Goal: Task Accomplishment & Management: Complete application form

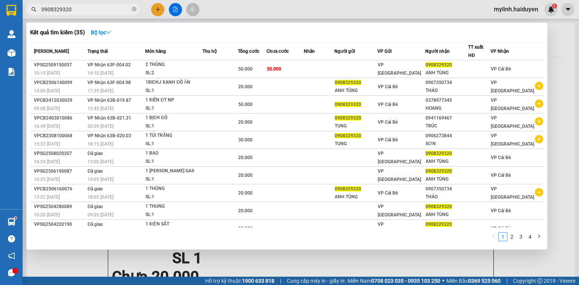
click at [112, 11] on input "0908329320" at bounding box center [85, 9] width 89 height 8
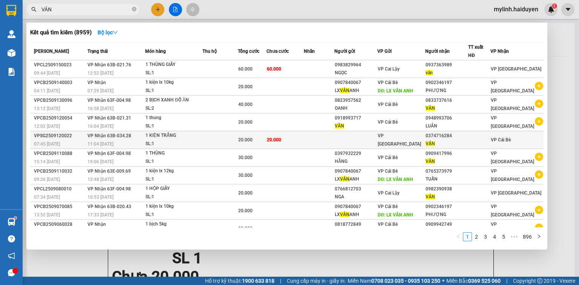
type input "VÂN"
click at [187, 136] on div "1 KIỆN TRẮNG" at bounding box center [174, 136] width 57 height 8
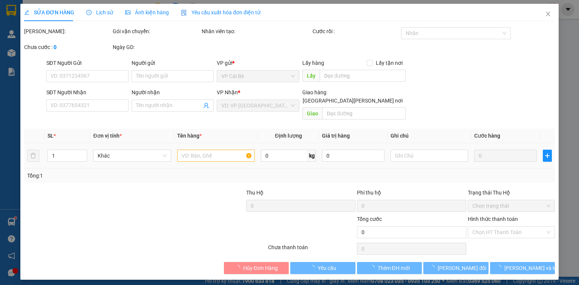
type input "0374716284"
type input "VÂN"
type input "20.000"
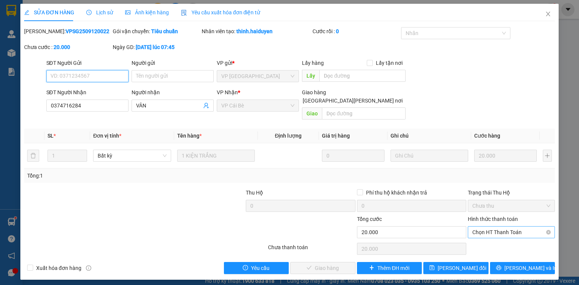
drag, startPoint x: 478, startPoint y: 224, endPoint x: 479, endPoint y: 230, distance: 6.2
click at [478, 227] on span "Chọn HT Thanh Toán" at bounding box center [512, 232] width 78 height 11
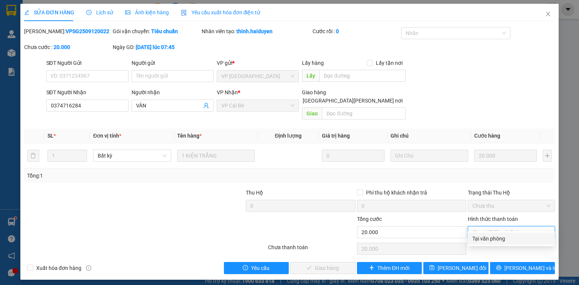
click at [483, 237] on div "Tại văn phòng" at bounding box center [512, 239] width 78 height 8
type input "0"
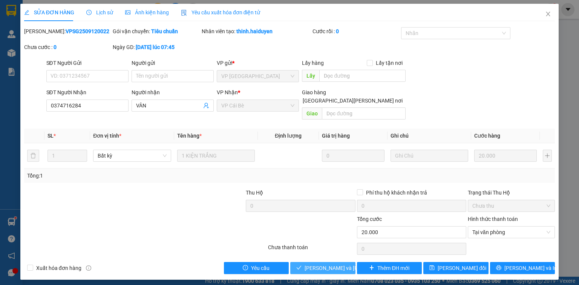
click at [342, 264] on span "[PERSON_NAME] và [PERSON_NAME] hàng" at bounding box center [356, 268] width 102 height 8
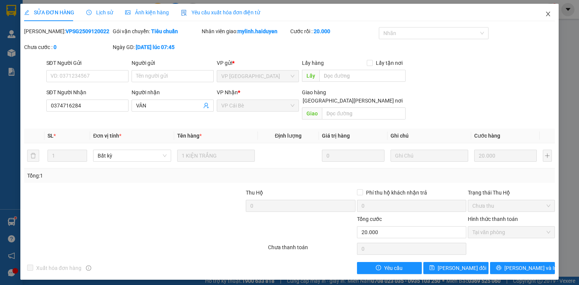
click at [551, 15] on icon "close" at bounding box center [548, 14] width 6 height 6
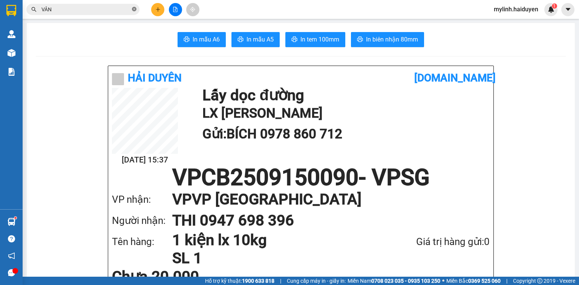
click at [135, 11] on icon "close-circle" at bounding box center [134, 9] width 5 height 5
click at [109, 10] on input "text" at bounding box center [85, 9] width 89 height 8
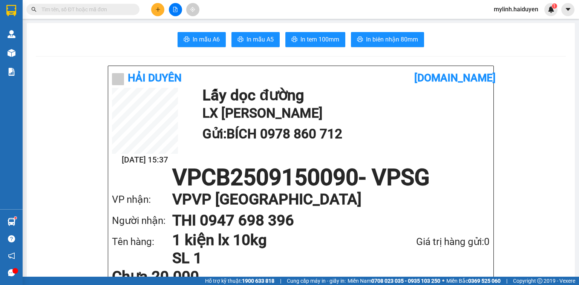
click at [109, 10] on input "text" at bounding box center [85, 9] width 89 height 8
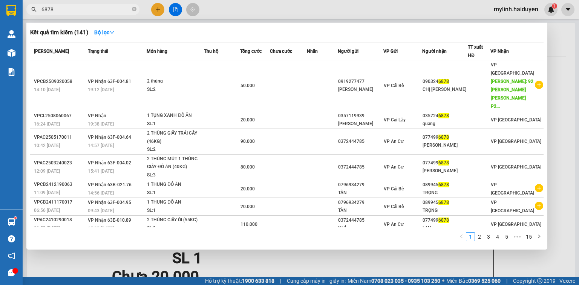
click at [96, 11] on input "6878" at bounding box center [85, 9] width 89 height 8
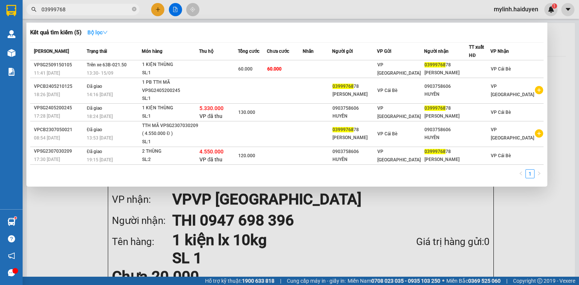
type input "03999768"
click at [100, 35] on strong "Bộ lọc" at bounding box center [98, 32] width 20 height 6
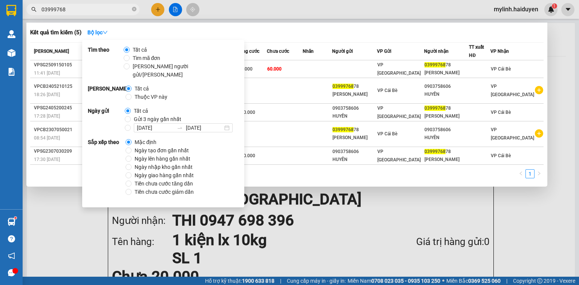
click at [132, 115] on span "Gửi 3 ngày gần nhất" at bounding box center [158, 119] width 54 height 8
click at [131, 116] on input "Gửi 3 ngày gần nhất" at bounding box center [128, 119] width 6 height 6
radio input "true"
radio input "false"
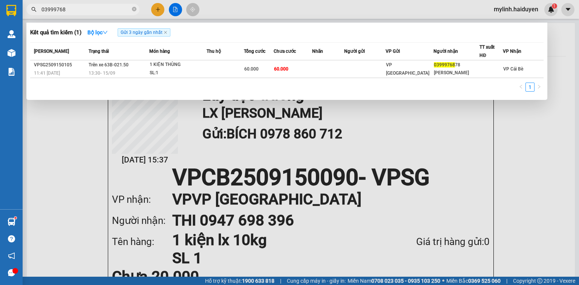
click at [306, 40] on div "Kết quả [PERSON_NAME] ( 1 ) Bộ lọc Gửi 3 ngày gần nhất Mã ĐH Trạng thái Món hàn…" at bounding box center [286, 61] width 521 height 77
drag, startPoint x: 265, startPoint y: 170, endPoint x: 463, endPoint y: 150, distance: 199.0
click at [460, 152] on div at bounding box center [289, 142] width 579 height 285
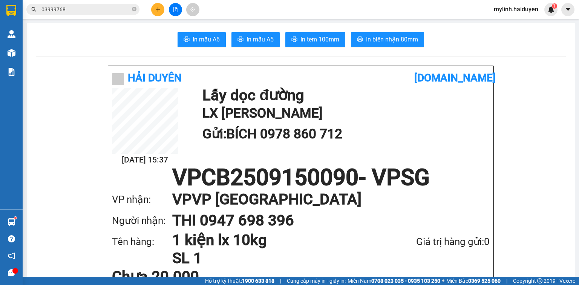
click at [108, 11] on input "03999768" at bounding box center [85, 9] width 89 height 8
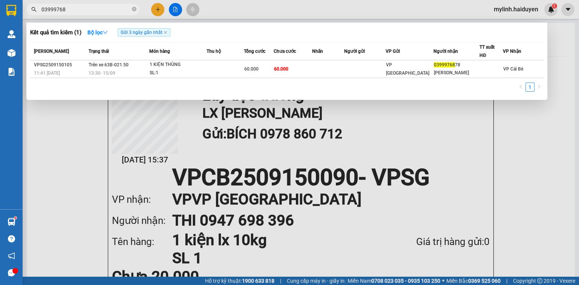
click at [108, 11] on input "03999768" at bounding box center [85, 9] width 89 height 8
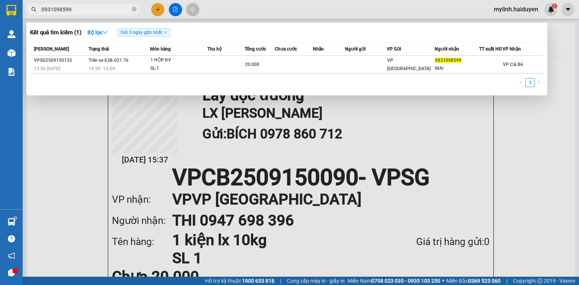
click at [98, 7] on input "0931098599" at bounding box center [85, 9] width 89 height 8
type input "2811"
click at [385, 201] on div at bounding box center [289, 142] width 579 height 285
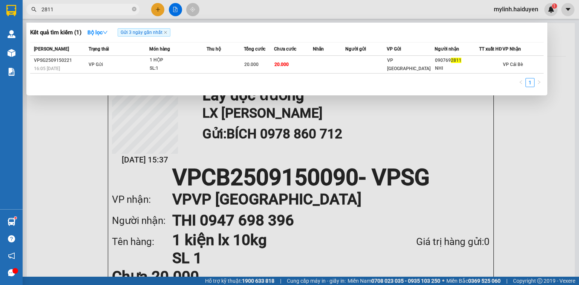
click at [86, 13] on input "2811" at bounding box center [85, 9] width 89 height 8
click at [160, 6] on div at bounding box center [289, 142] width 579 height 285
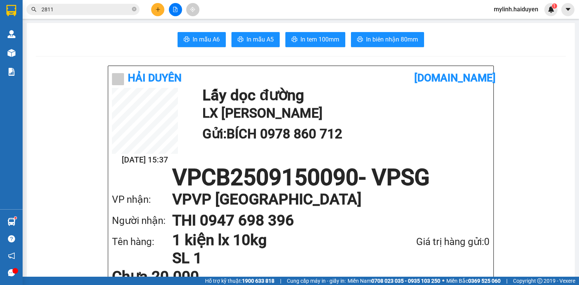
click at [157, 9] on icon "plus" at bounding box center [157, 9] width 5 height 5
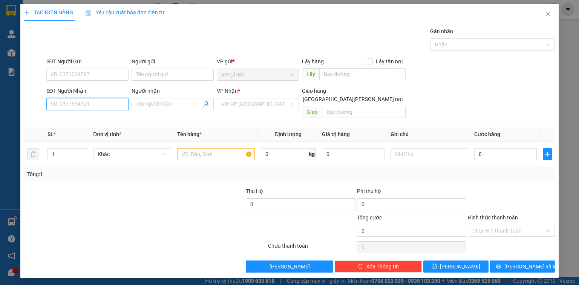
click at [103, 109] on input "SĐT Người Nhận" at bounding box center [87, 104] width 82 height 12
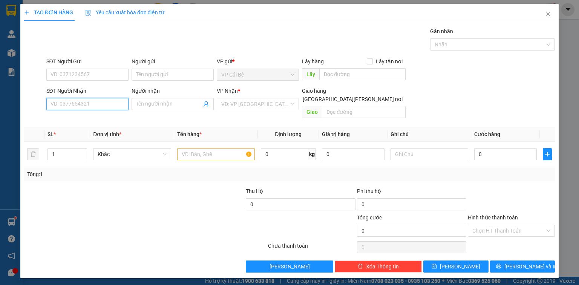
click at [103, 109] on input "SĐT Người Nhận" at bounding box center [87, 104] width 82 height 12
click at [77, 118] on div "0392914548 - CÔ NGA" at bounding box center [87, 119] width 73 height 8
type input "0392914548"
type input "CÔ NGA"
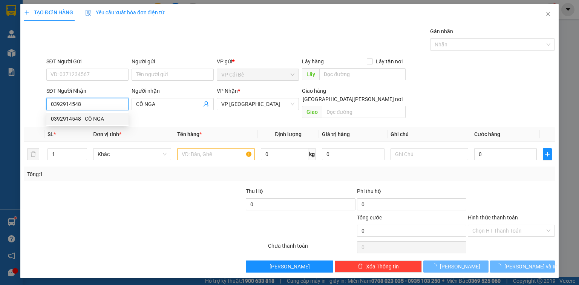
type input "20.000"
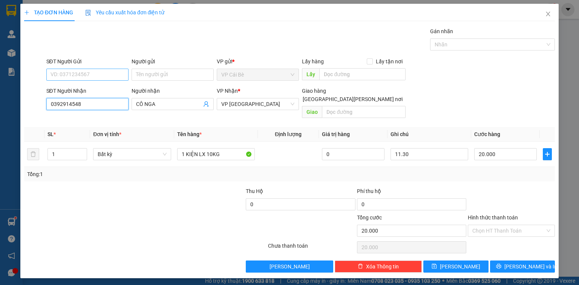
type input "0392914548"
click at [103, 71] on input "SĐT Người Gửi" at bounding box center [87, 75] width 82 height 12
click at [104, 88] on div "0979043256 - [PERSON_NAME]" at bounding box center [88, 89] width 74 height 8
type input "0979043256"
type input "THÚY"
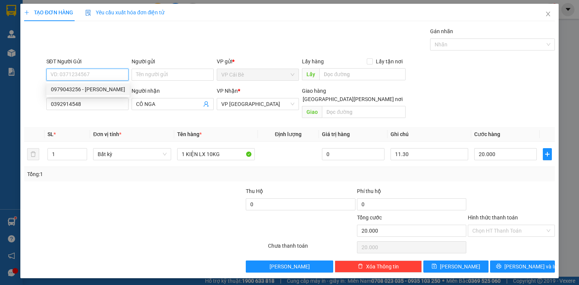
type input "[PERSON_NAME]"
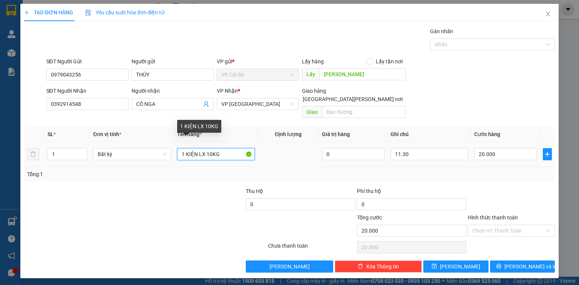
drag, startPoint x: 211, startPoint y: 144, endPoint x: 206, endPoint y: 145, distance: 5.0
click at [206, 148] on input "1 KIỆN LX 10KG" at bounding box center [216, 154] width 78 height 12
type input "1 KIỆN LX 5KG"
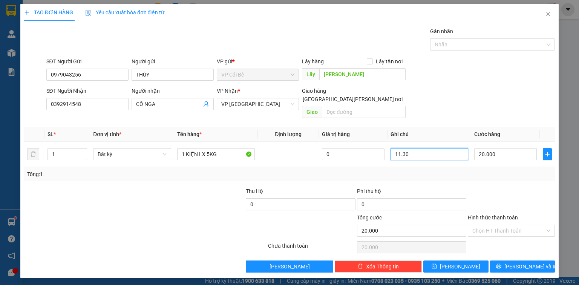
drag, startPoint x: 444, startPoint y: 141, endPoint x: 340, endPoint y: 164, distance: 107.3
click at [353, 163] on div "SL * Đơn vị tính * Tên hàng * Định [PERSON_NAME] trị hàng Ghi [PERSON_NAME] hàn…" at bounding box center [289, 154] width 531 height 54
type input "16.30"
click at [522, 170] on div "Tổng: 1" at bounding box center [289, 174] width 525 height 8
click at [524, 263] on span "[PERSON_NAME] và In" at bounding box center [531, 267] width 53 height 8
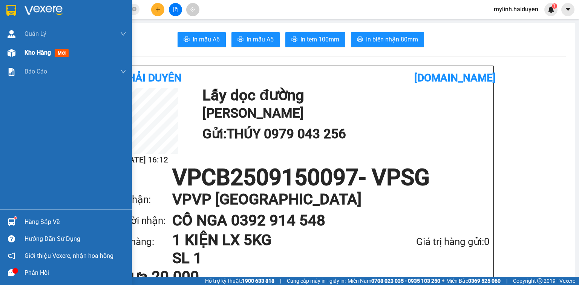
click at [35, 57] on div "Kho hàng mới" at bounding box center [76, 52] width 102 height 19
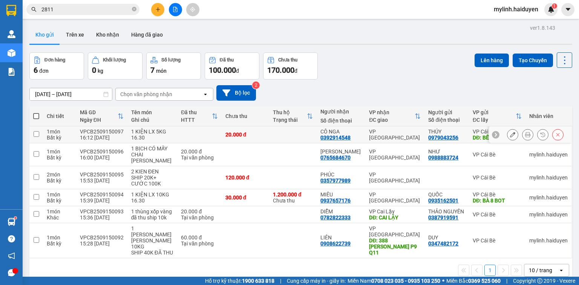
click at [512, 137] on button at bounding box center [513, 134] width 11 height 13
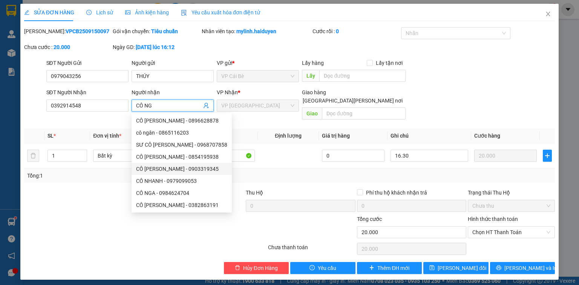
type input "CÔ NGA"
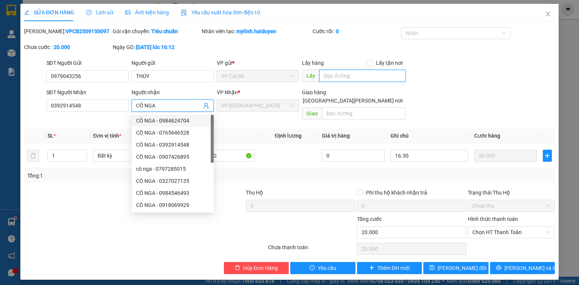
click at [344, 78] on input "text" at bounding box center [363, 76] width 86 height 12
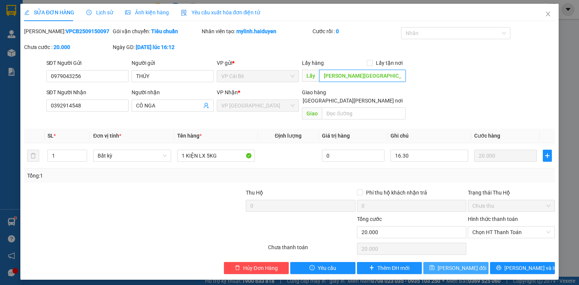
type input "[PERSON_NAME][GEOGRAPHIC_DATA][PERSON_NAME]"
drag, startPoint x: 475, startPoint y: 258, endPoint x: 480, endPoint y: 253, distance: 6.7
click at [476, 262] on button "[PERSON_NAME] đổi" at bounding box center [456, 268] width 65 height 12
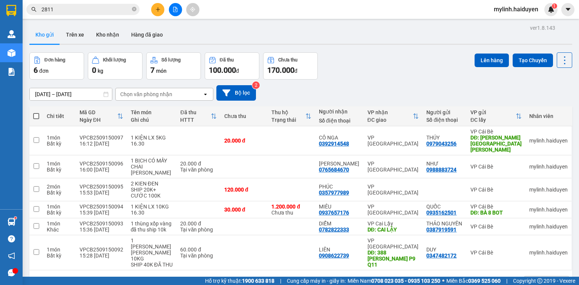
click at [91, 6] on input "2811" at bounding box center [85, 9] width 89 height 8
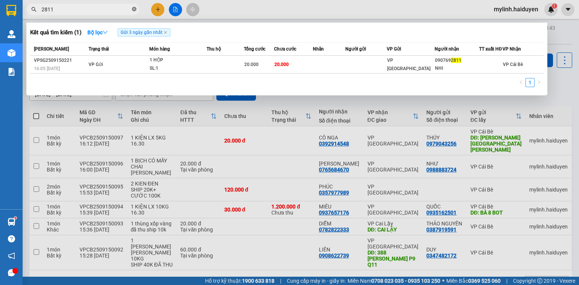
click at [135, 9] on icon "close-circle" at bounding box center [134, 9] width 5 height 5
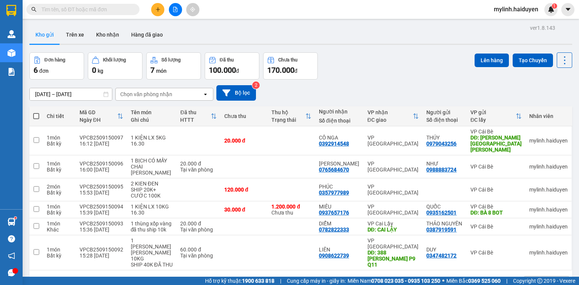
click at [119, 9] on input "text" at bounding box center [85, 9] width 89 height 8
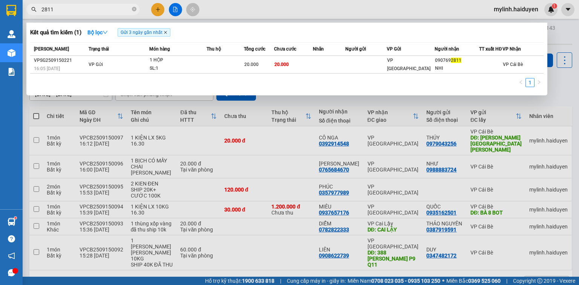
type input "2811"
click at [166, 33] on icon "close" at bounding box center [166, 33] width 4 height 4
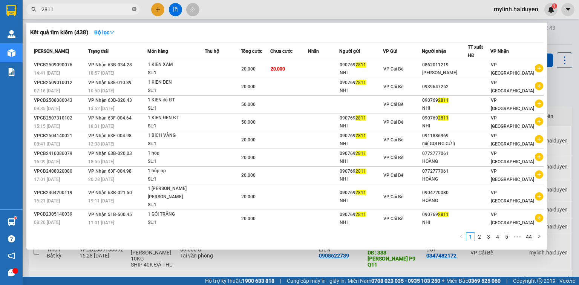
click at [135, 11] on icon "close-circle" at bounding box center [134, 9] width 5 height 5
